Goal: Check status: Check status

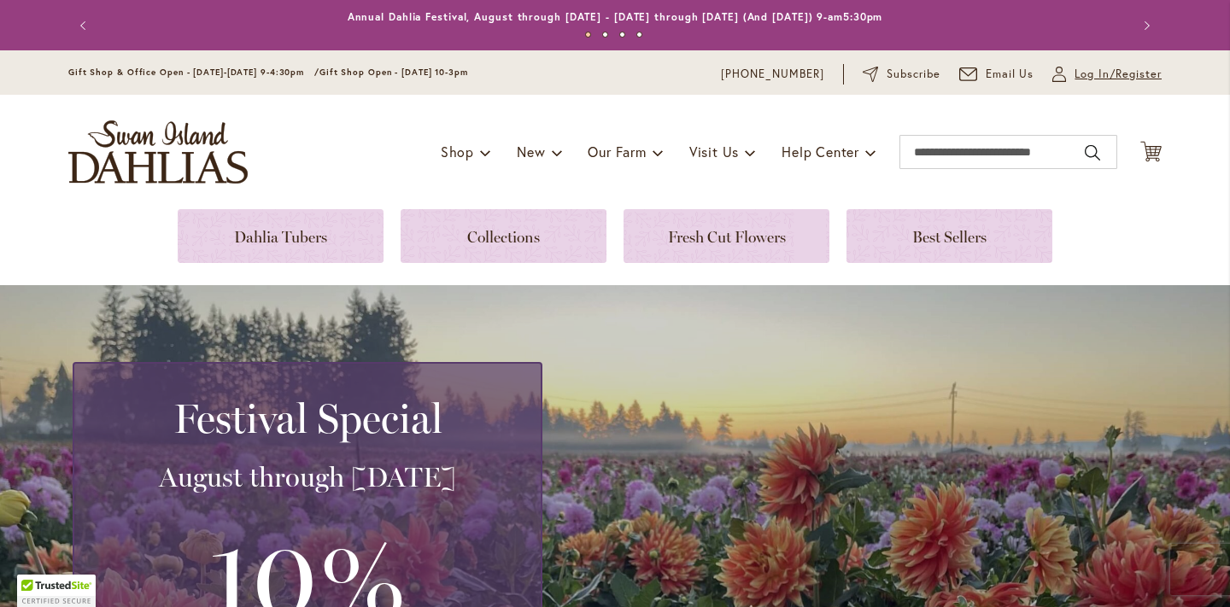
click at [1105, 72] on span "Log In/Register" at bounding box center [1118, 74] width 87 height 17
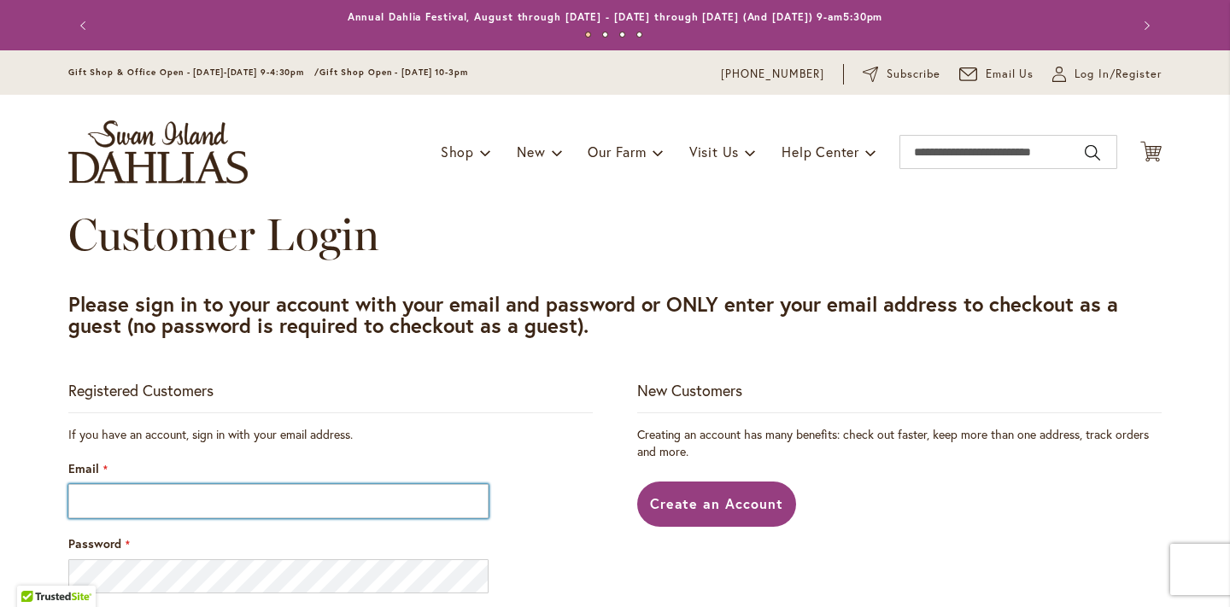
type input "**********"
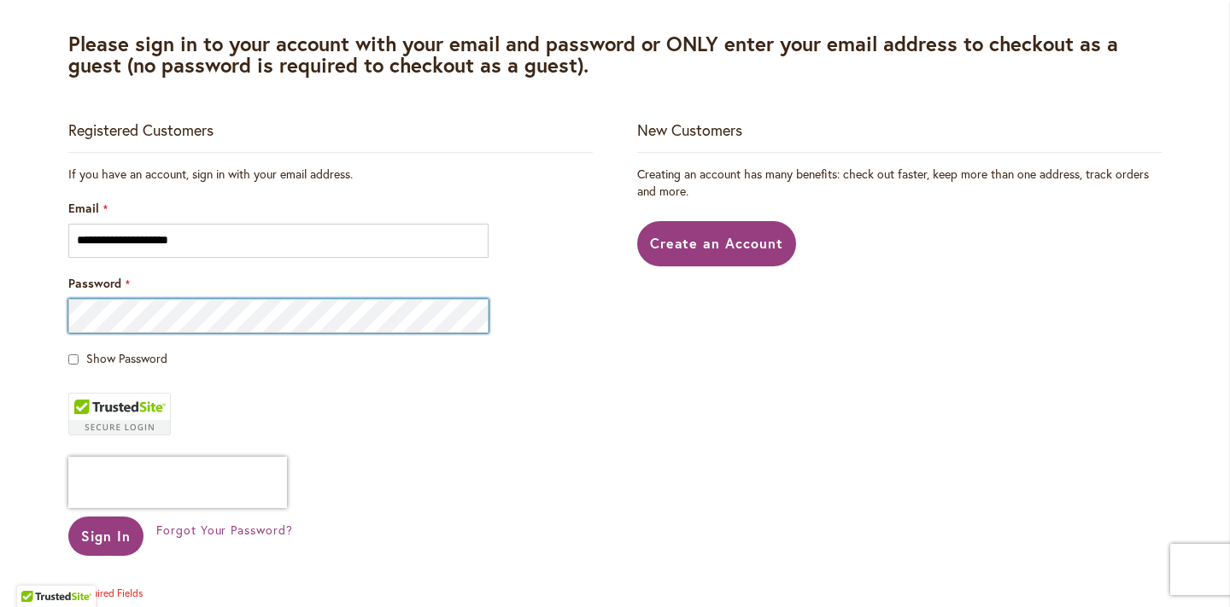
scroll to position [290, 0]
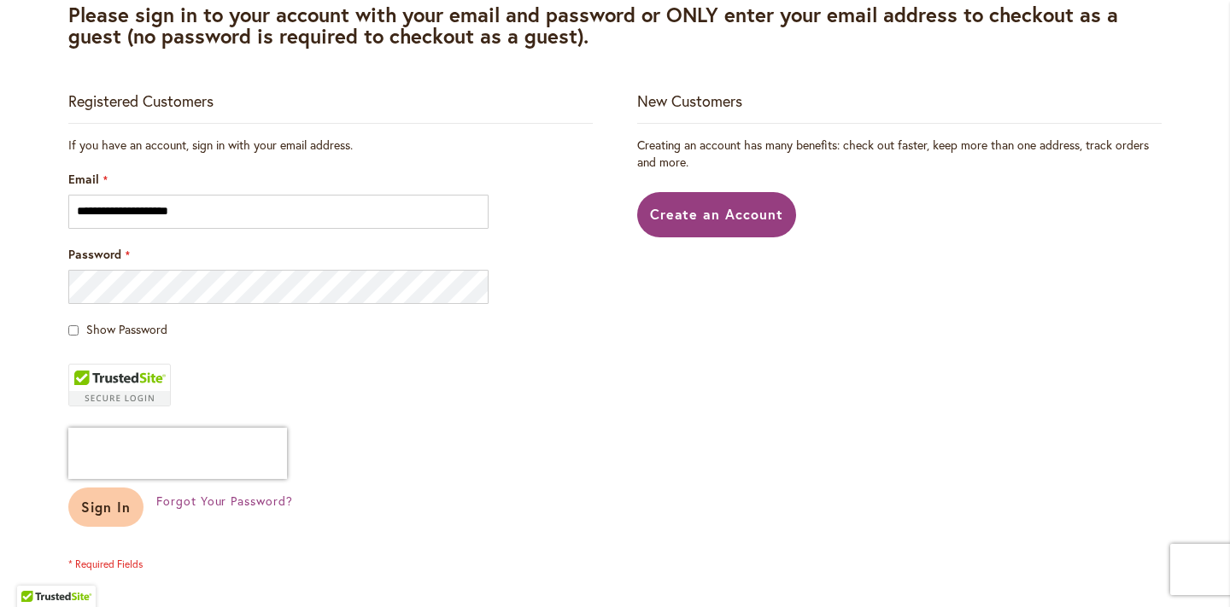
click at [108, 509] on span "Sign In" at bounding box center [106, 507] width 50 height 18
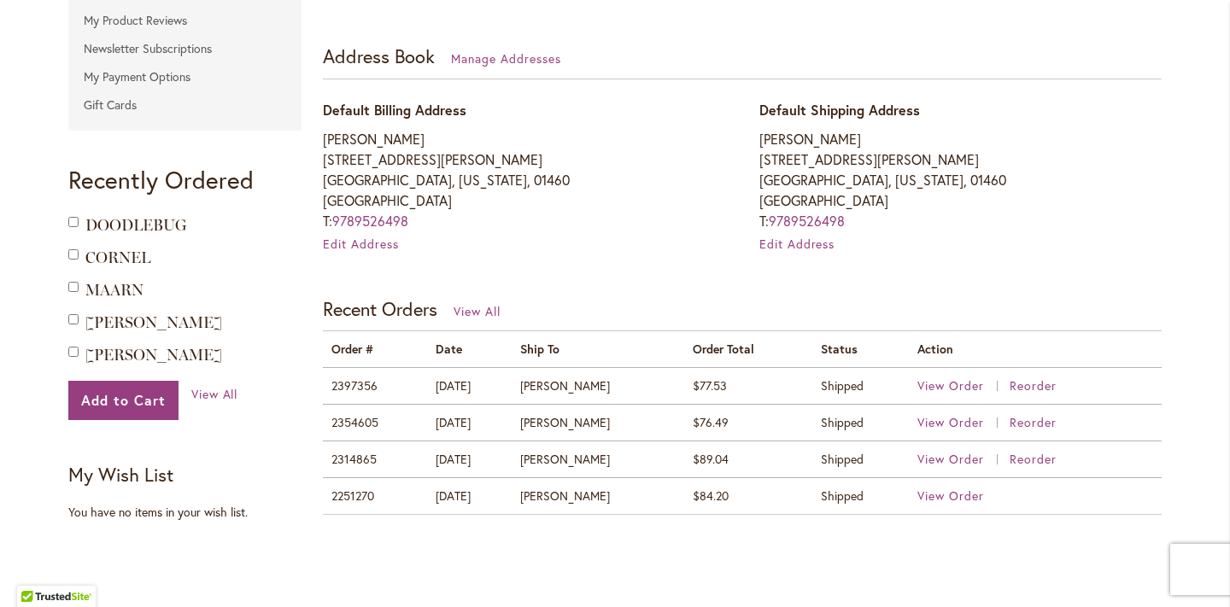
scroll to position [468, 0]
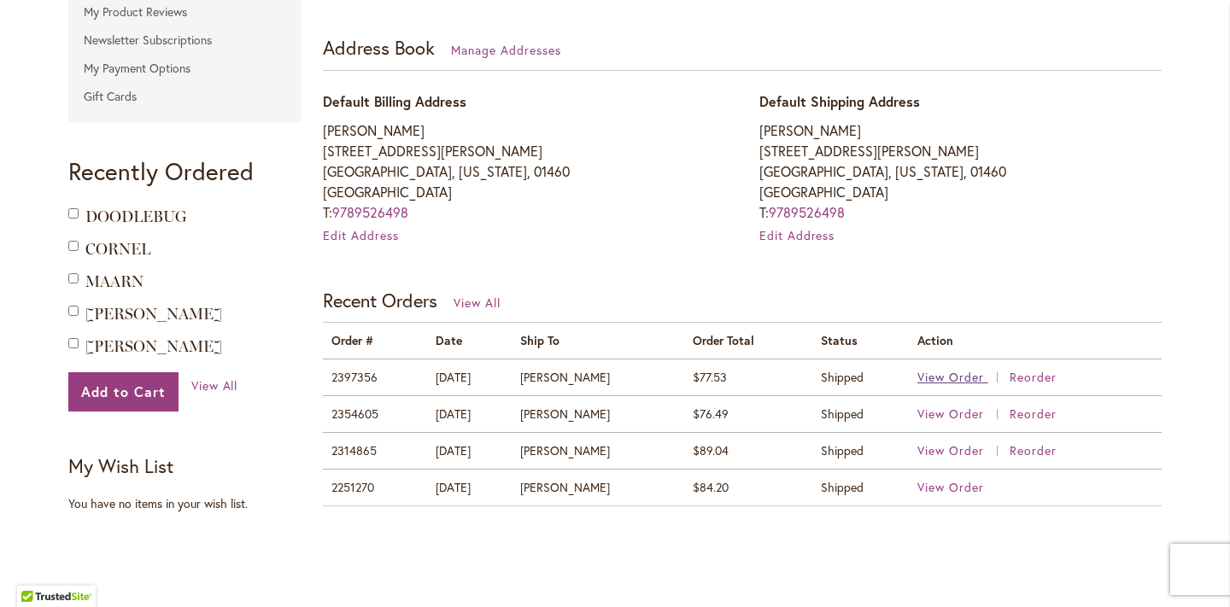
click at [952, 372] on span "View Order" at bounding box center [951, 377] width 67 height 16
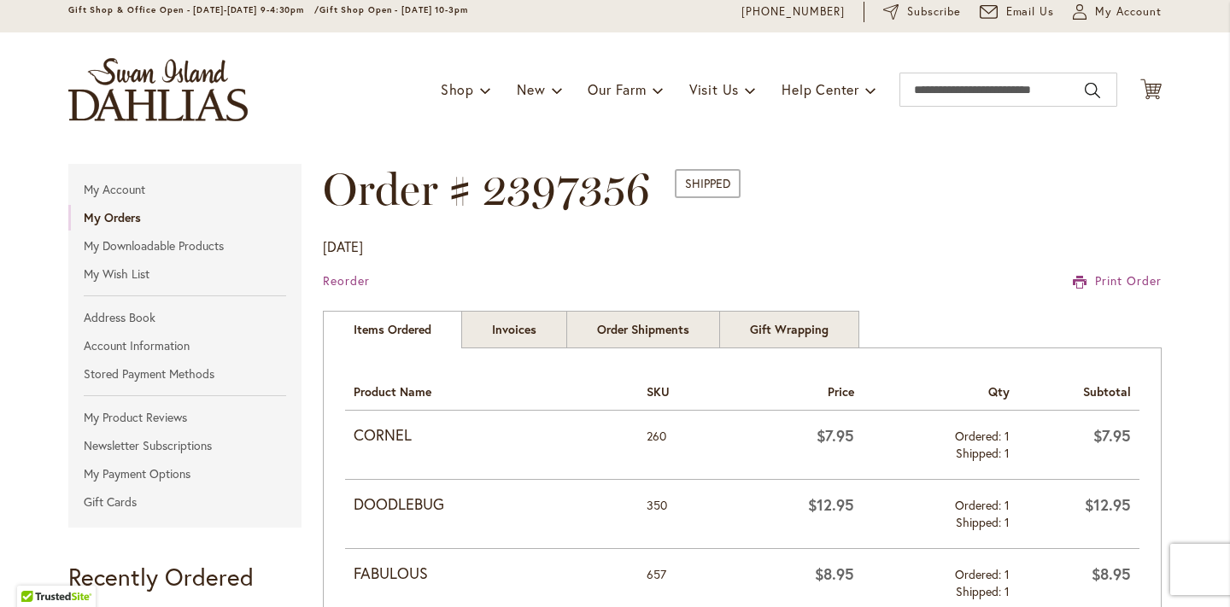
scroll to position [56, 0]
